Goal: Information Seeking & Learning: Understand process/instructions

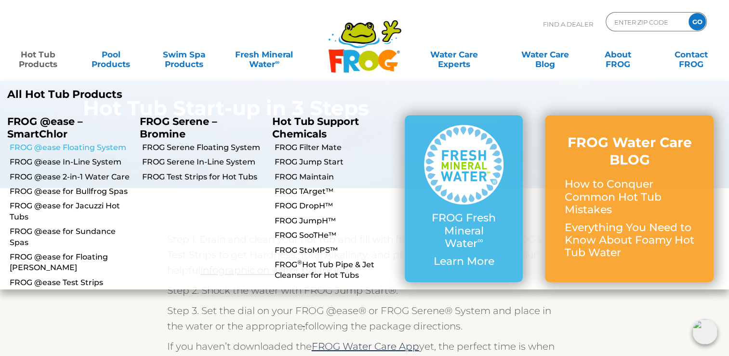
click at [29, 151] on link "FROG @ease Floating System" at bounding box center [71, 147] width 123 height 11
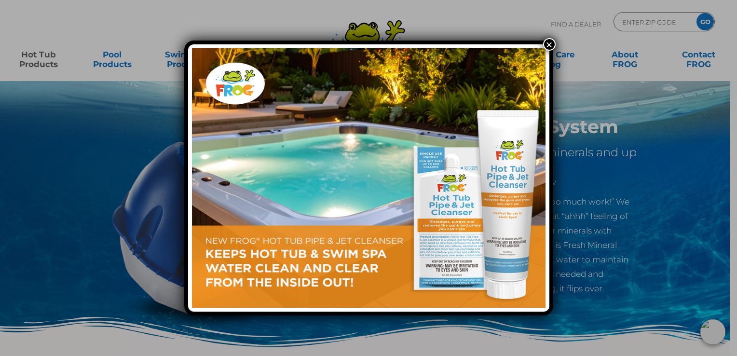
click at [549, 40] on button "×" at bounding box center [549, 44] width 13 height 13
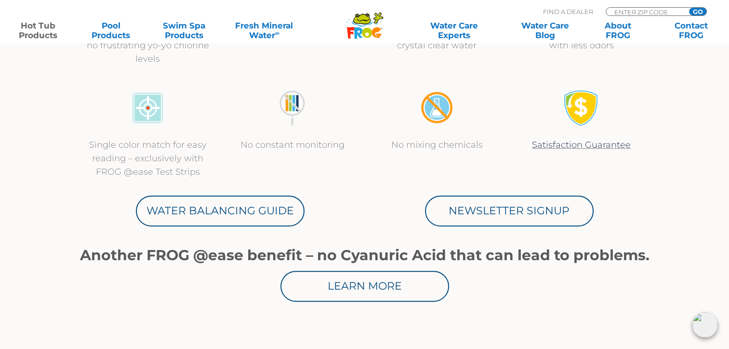
scroll to position [439, 0]
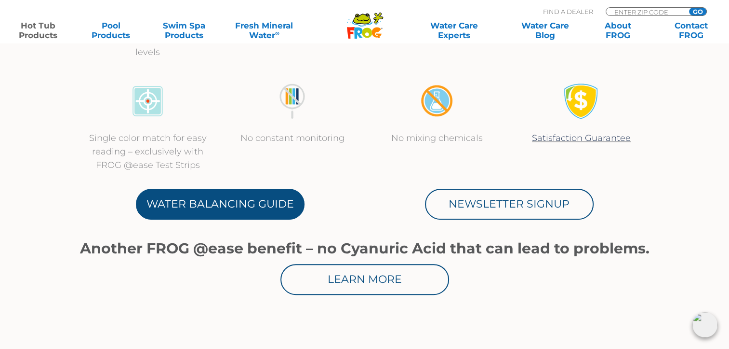
click at [283, 208] on link "Water Balancing Guide" at bounding box center [220, 203] width 169 height 31
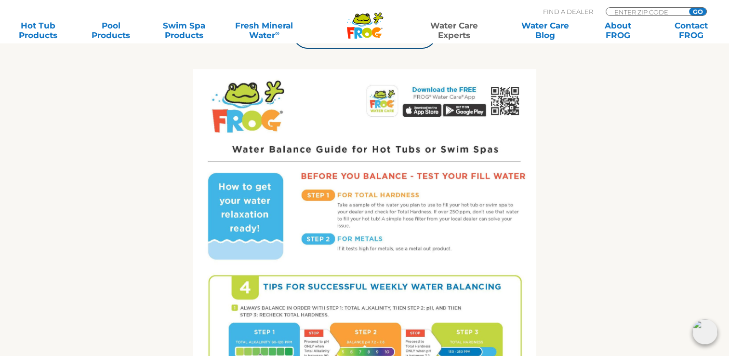
scroll to position [445, 0]
